Goal: Information Seeking & Learning: Find specific fact

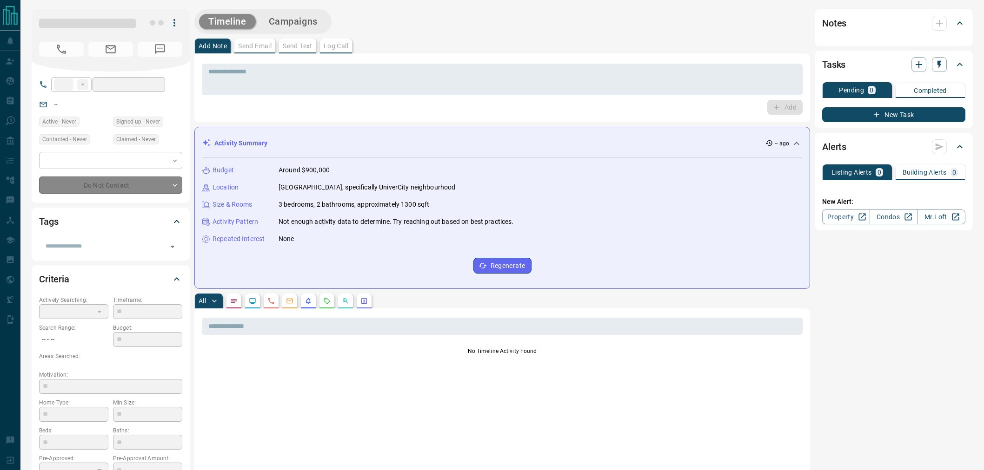
type input "**"
type input "**********"
type input "*"
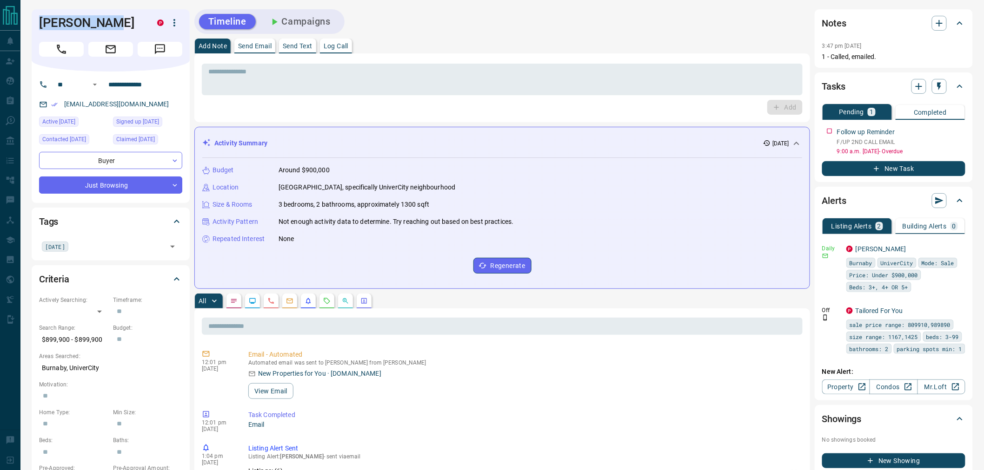
drag, startPoint x: 114, startPoint y: 25, endPoint x: 33, endPoint y: 25, distance: 80.9
click at [33, 25] on div "[PERSON_NAME] P" at bounding box center [111, 40] width 158 height 62
copy h1 "[PERSON_NAME]"
drag, startPoint x: 130, startPoint y: 84, endPoint x: 103, endPoint y: 84, distance: 27.4
click at [103, 84] on div "**********" at bounding box center [107, 84] width 112 height 15
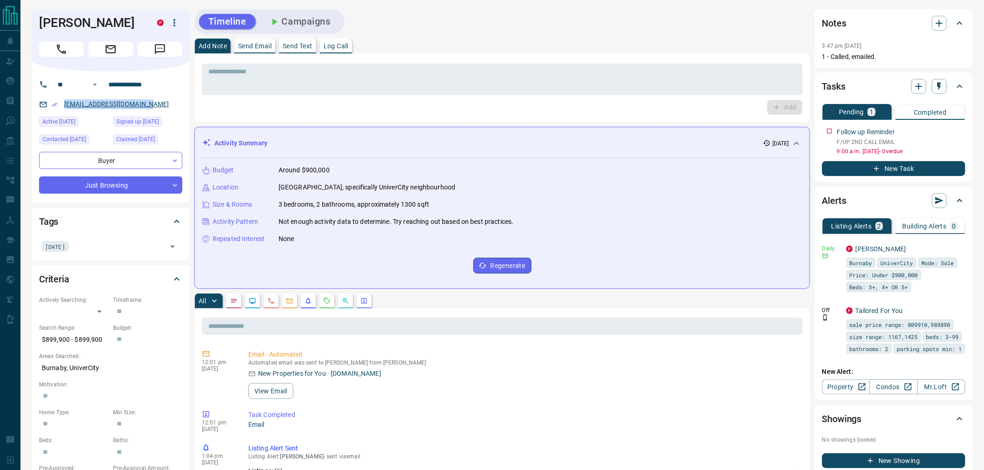
drag, startPoint x: 115, startPoint y: 106, endPoint x: 64, endPoint y: 107, distance: 51.6
click at [64, 107] on div "[EMAIL_ADDRESS][DOMAIN_NAME]" at bounding box center [110, 104] width 143 height 15
copy link "[EMAIL_ADDRESS][DOMAIN_NAME]"
drag, startPoint x: 106, startPoint y: 337, endPoint x: 31, endPoint y: 341, distance: 74.9
click at [32, 341] on div "Criteria Actively Searching: ​ ​ Timeframe: ​ Search Range: $899,900 - $899,900…" at bounding box center [111, 407] width 158 height 284
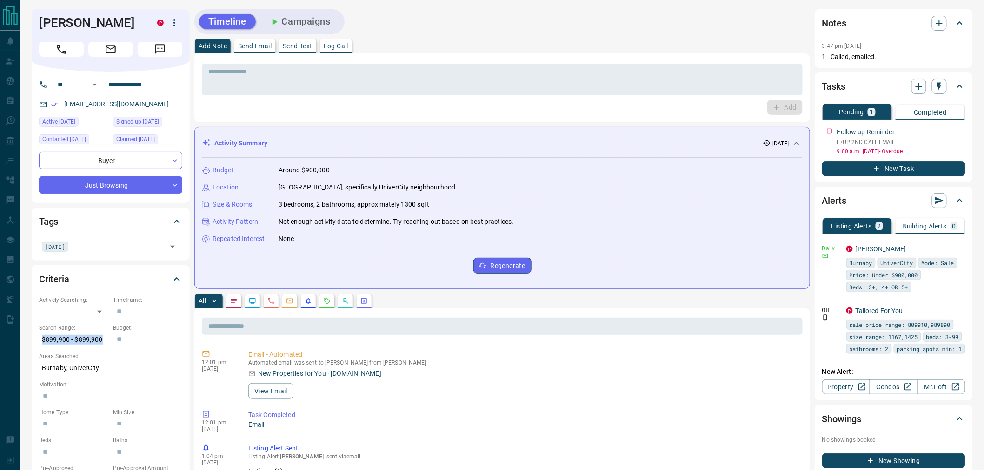
copy p "$899,900 - $899,900"
drag, startPoint x: 105, startPoint y: 368, endPoint x: 40, endPoint y: 370, distance: 64.7
click at [40, 370] on p "Burnaby, UniverCity" at bounding box center [110, 368] width 143 height 15
copy p "Burnaby, UniverCity"
click at [336, 22] on button "Campaigns" at bounding box center [299, 21] width 80 height 15
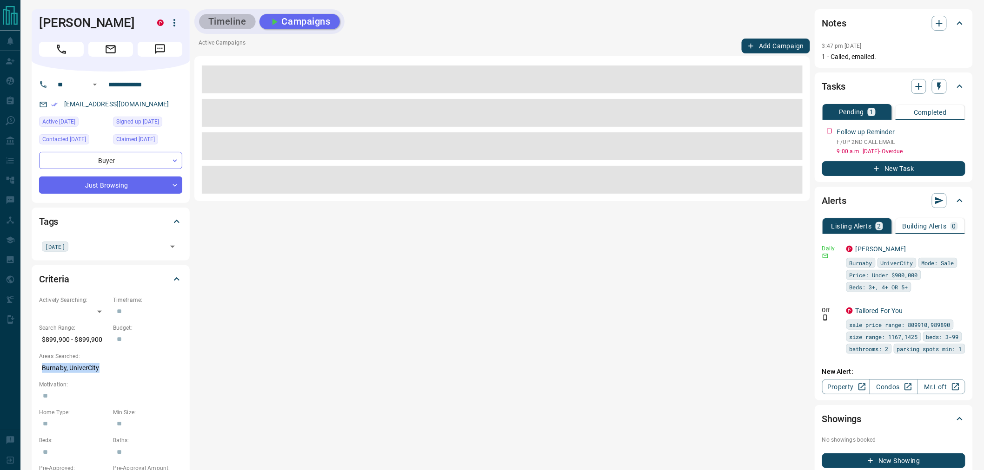
click at [229, 26] on button "Timeline" at bounding box center [227, 21] width 57 height 15
